Goal: Task Accomplishment & Management: Complete application form

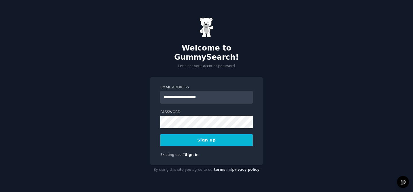
type input "**********"
click at [160, 134] on button "Sign up" at bounding box center [206, 140] width 92 height 12
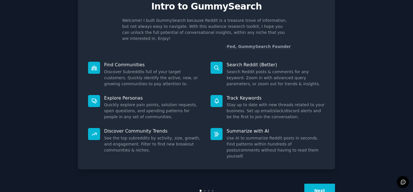
scroll to position [32, 0]
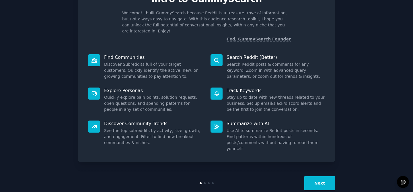
click at [308, 176] on button "Next" at bounding box center [320, 183] width 31 height 14
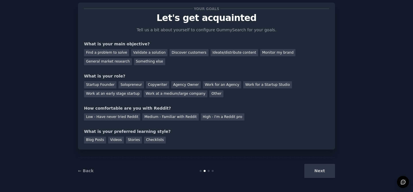
scroll to position [13, 0]
click at [308, 171] on div "Next" at bounding box center [292, 171] width 86 height 14
click at [325, 171] on div "Next" at bounding box center [292, 171] width 86 height 14
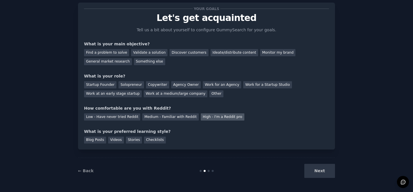
scroll to position [0, 0]
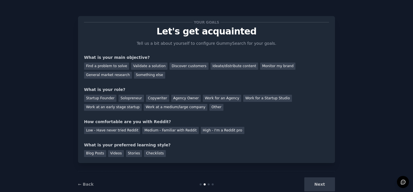
click at [182, 78] on div "Find a problem to solve Validate a solution Discover customers Ideate/distribut…" at bounding box center [206, 70] width 245 height 18
click at [111, 76] on div "General market research" at bounding box center [108, 75] width 48 height 7
click at [210, 109] on div "Other" at bounding box center [217, 107] width 14 height 7
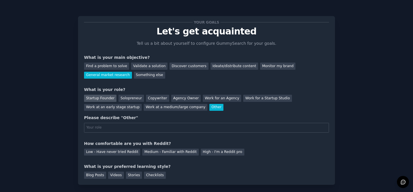
click at [113, 99] on div "Startup Founder" at bounding box center [100, 98] width 32 height 7
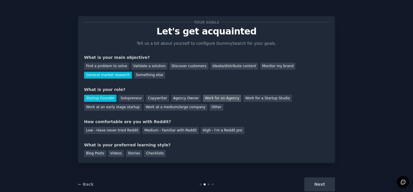
click at [205, 98] on div "Work for an Agency" at bounding box center [222, 98] width 38 height 7
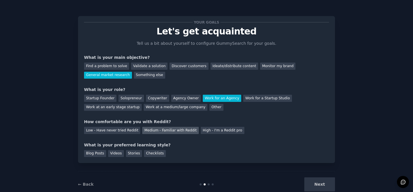
click at [148, 133] on div "Medium - Familiar with Reddit" at bounding box center [170, 130] width 56 height 7
click at [120, 154] on div "Videos" at bounding box center [116, 153] width 16 height 7
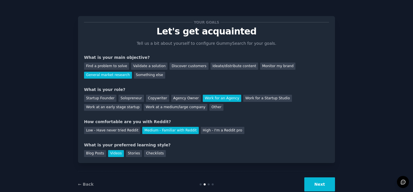
click at [329, 187] on button "Next" at bounding box center [320, 184] width 31 height 14
